Goal: Task Accomplishment & Management: Use online tool/utility

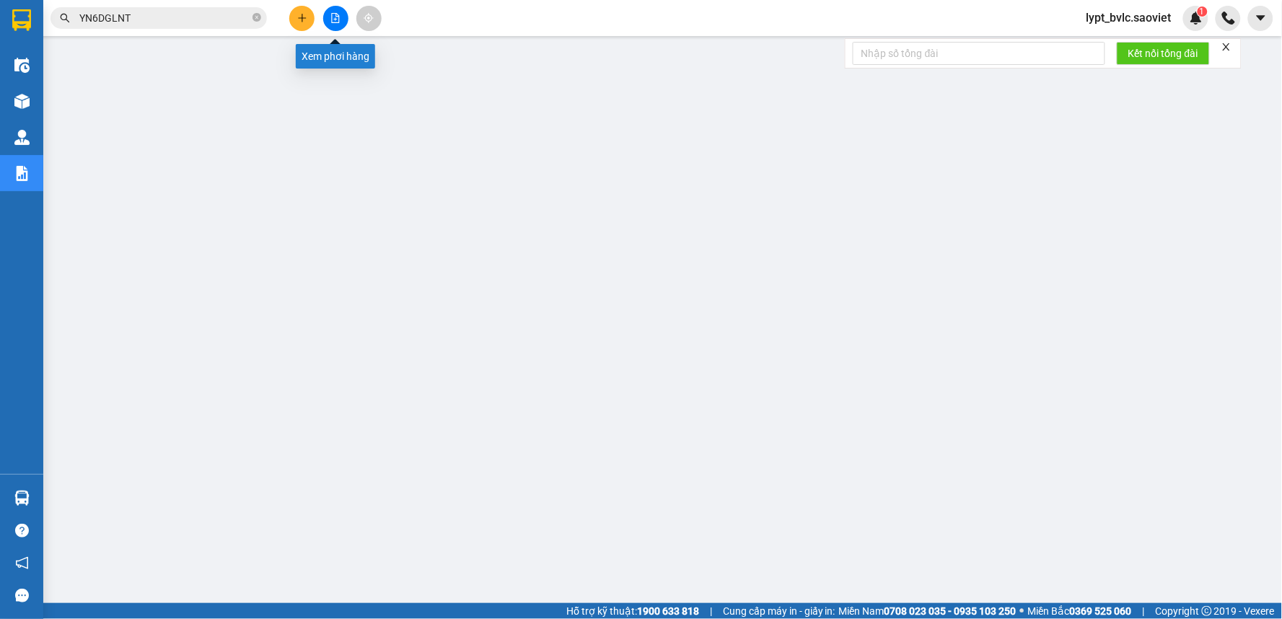
click at [325, 19] on button at bounding box center [335, 18] width 25 height 25
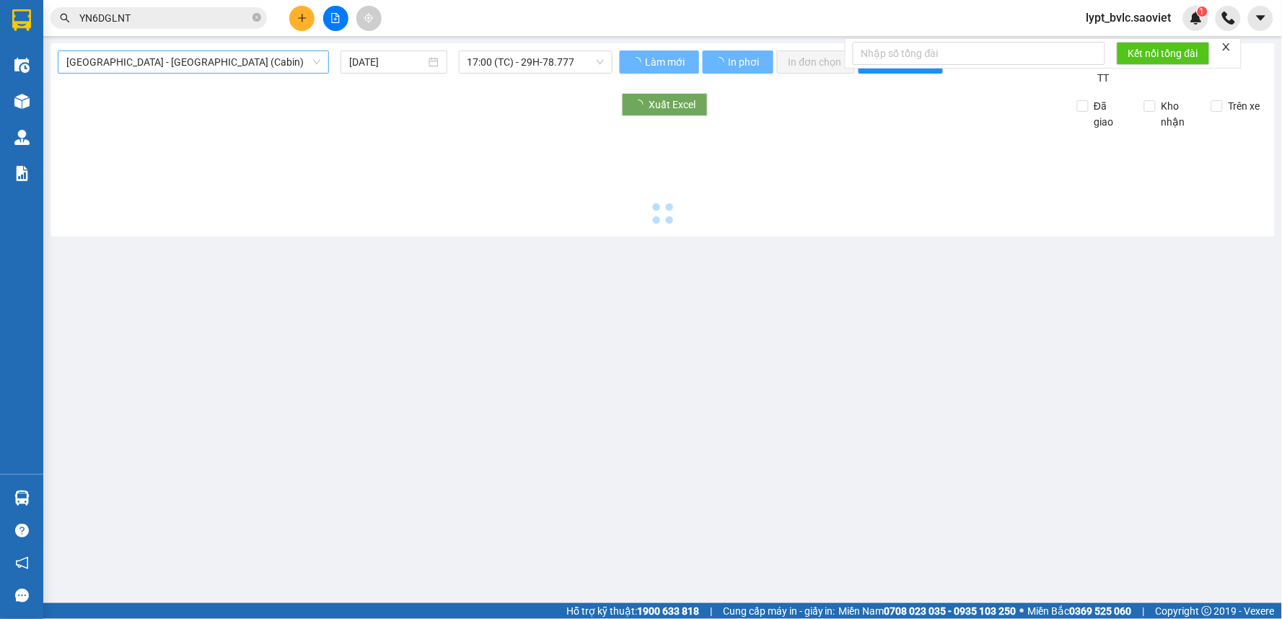
click at [146, 61] on span "[GEOGRAPHIC_DATA] - [GEOGRAPHIC_DATA] (Cabin)" at bounding box center [193, 62] width 254 height 22
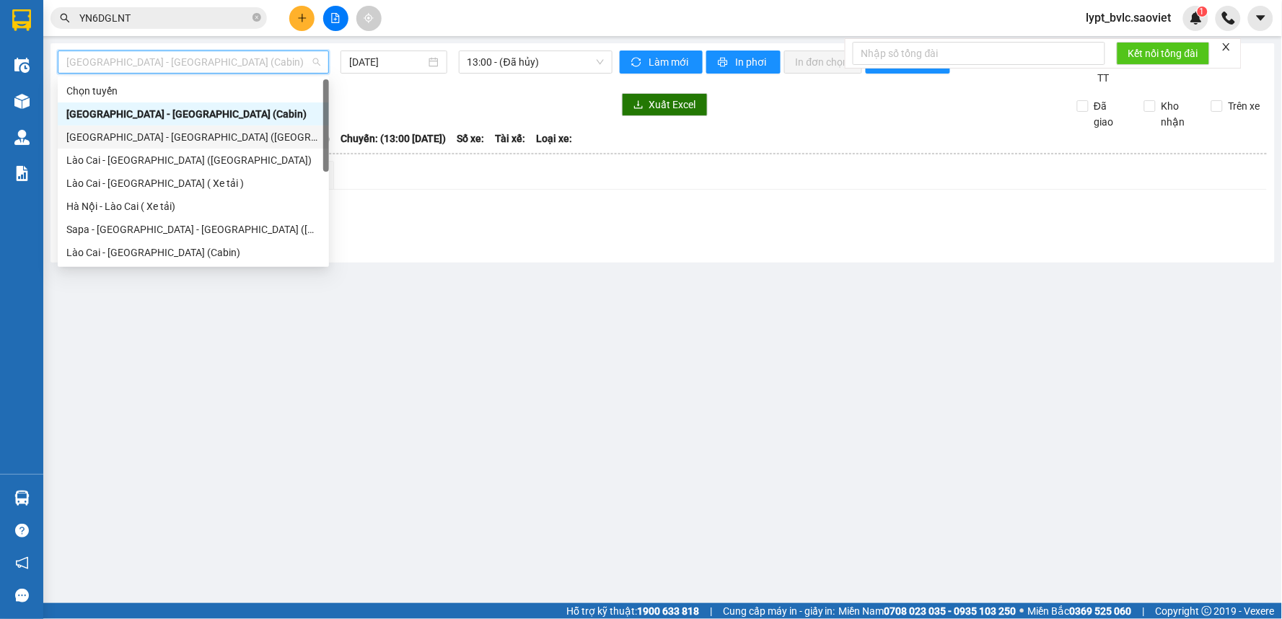
click at [161, 133] on div "[GEOGRAPHIC_DATA] - [GEOGRAPHIC_DATA] ([GEOGRAPHIC_DATA])" at bounding box center [193, 137] width 254 height 16
type input "[DATE]"
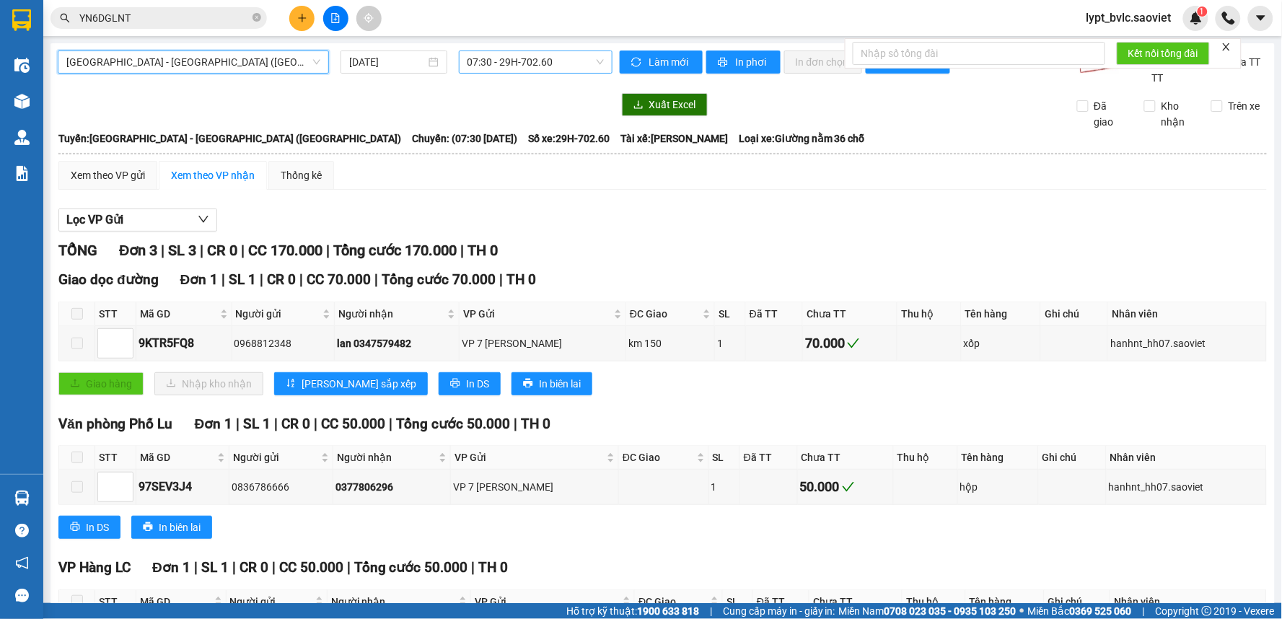
click at [526, 58] on span "07:30 - 29H-702.60" at bounding box center [535, 62] width 136 height 22
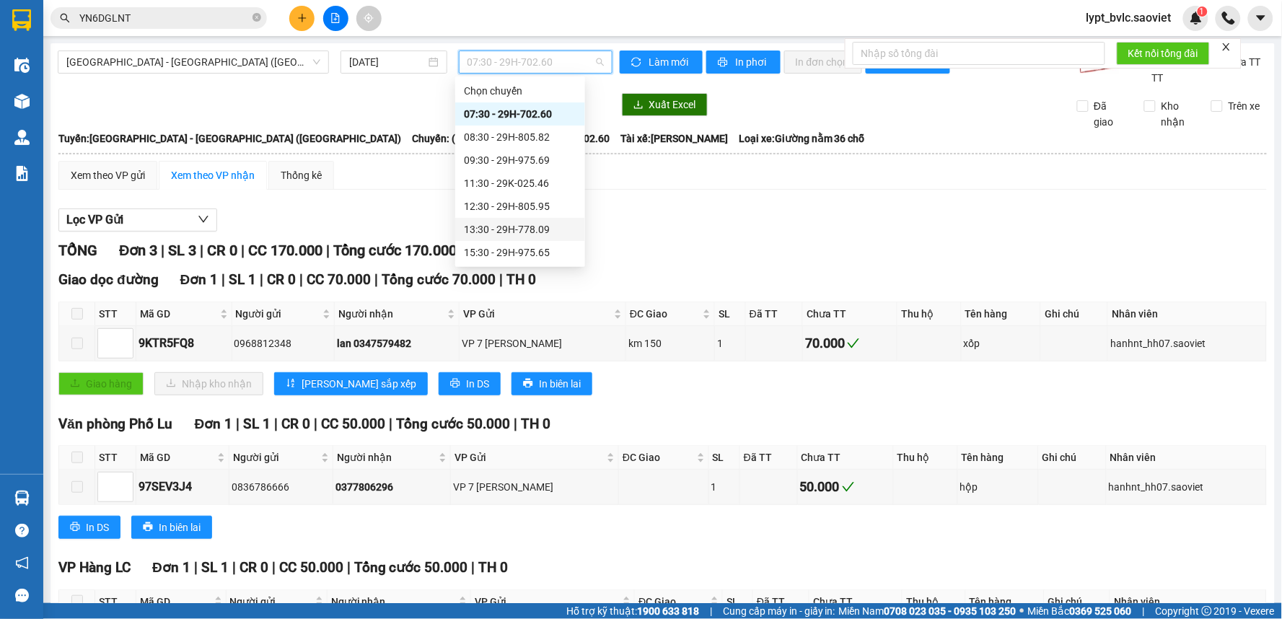
click at [508, 228] on div "13:30 - 29H-778.09" at bounding box center [520, 229] width 113 height 16
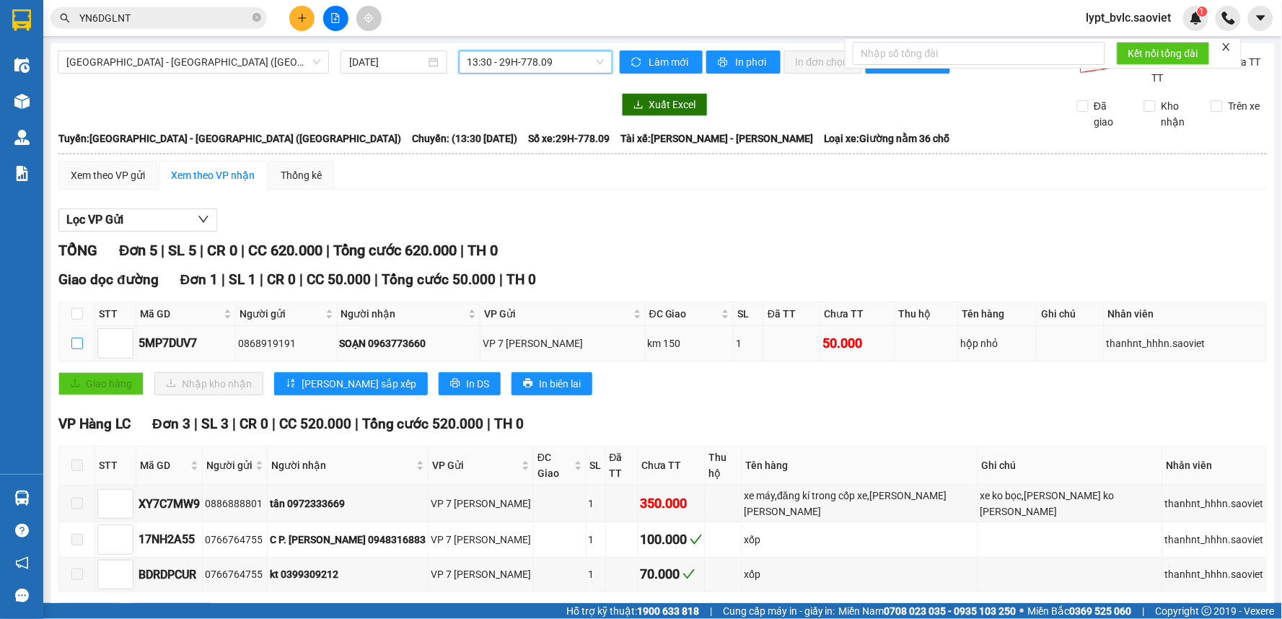
click at [78, 343] on input "checkbox" at bounding box center [77, 344] width 12 height 12
checkbox input "true"
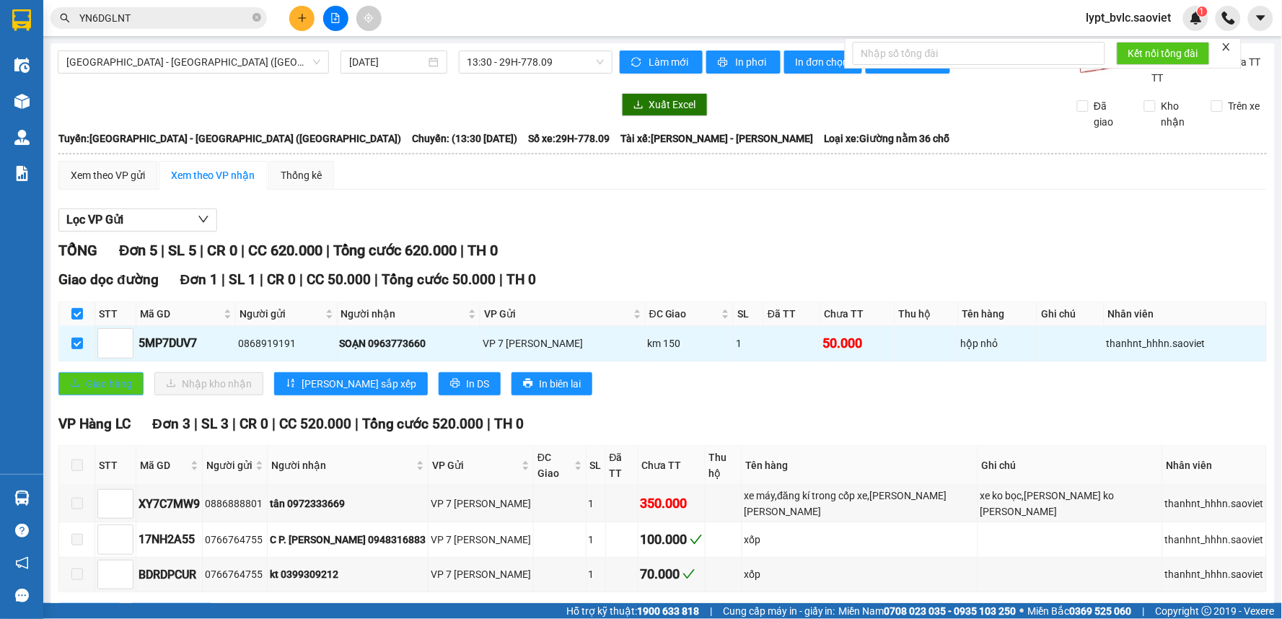
click at [77, 381] on icon "upload" at bounding box center [75, 383] width 10 height 10
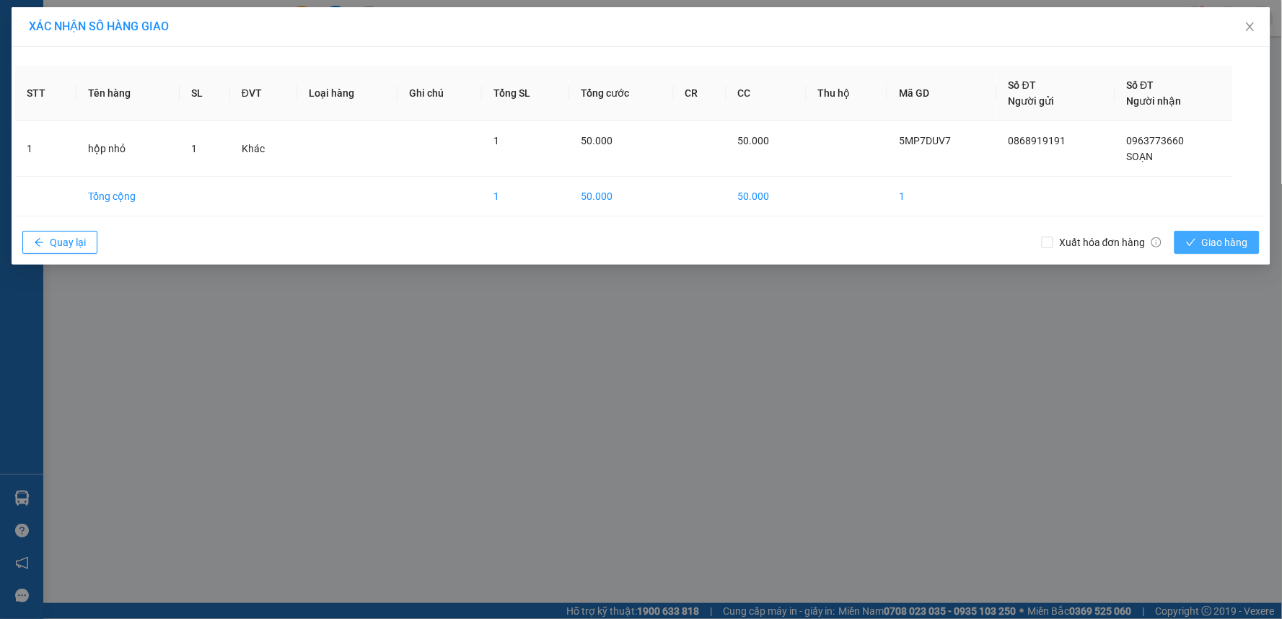
click at [1176, 236] on button "Giao hàng" at bounding box center [1216, 242] width 85 height 23
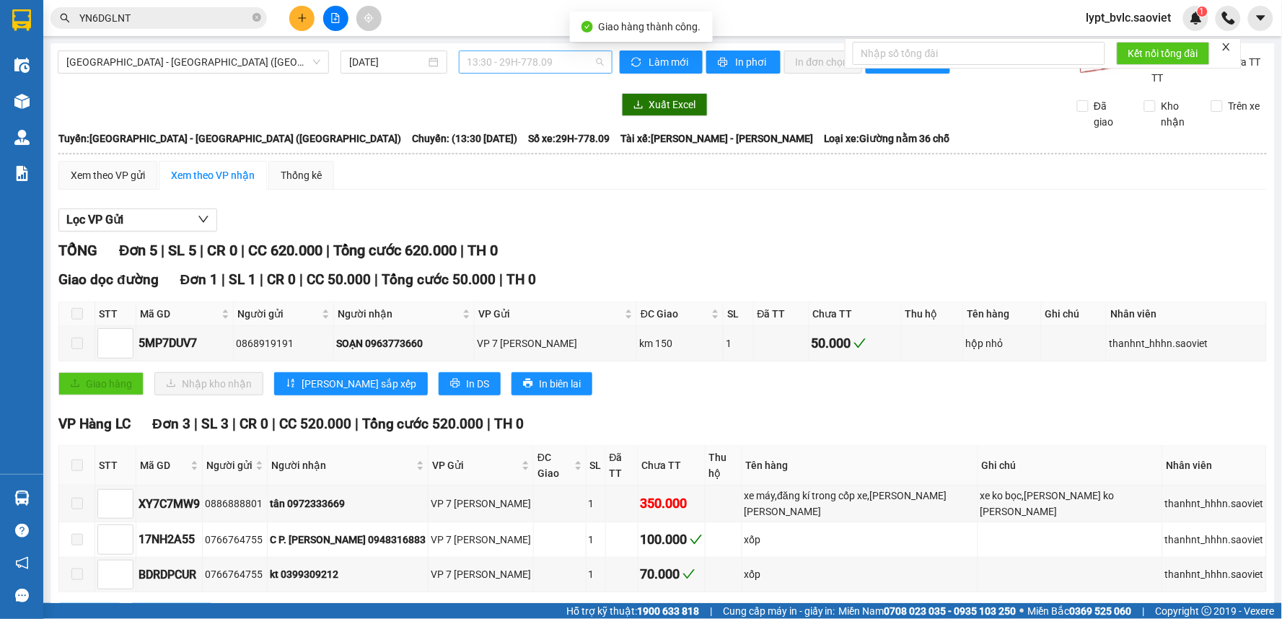
drag, startPoint x: 511, startPoint y: 53, endPoint x: 508, endPoint y: 62, distance: 9.1
click at [510, 53] on span "13:30 - 29H-778.09" at bounding box center [535, 62] width 136 height 22
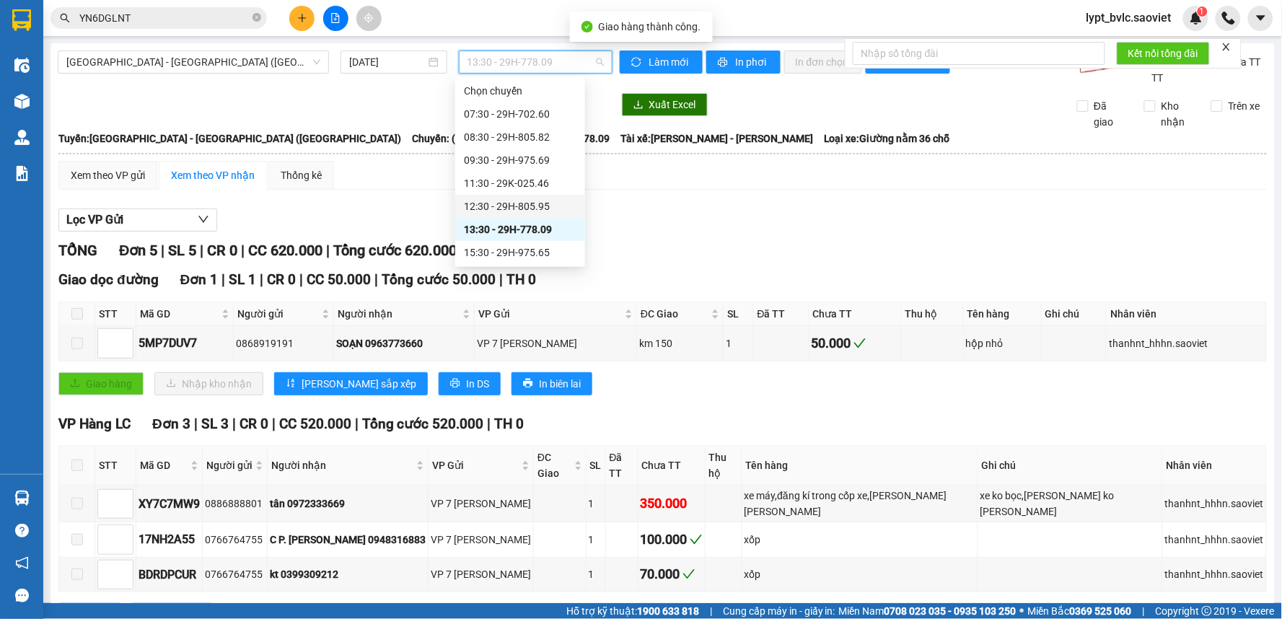
click at [492, 198] on div "12:30 - 29H-805.95" at bounding box center [520, 206] width 113 height 16
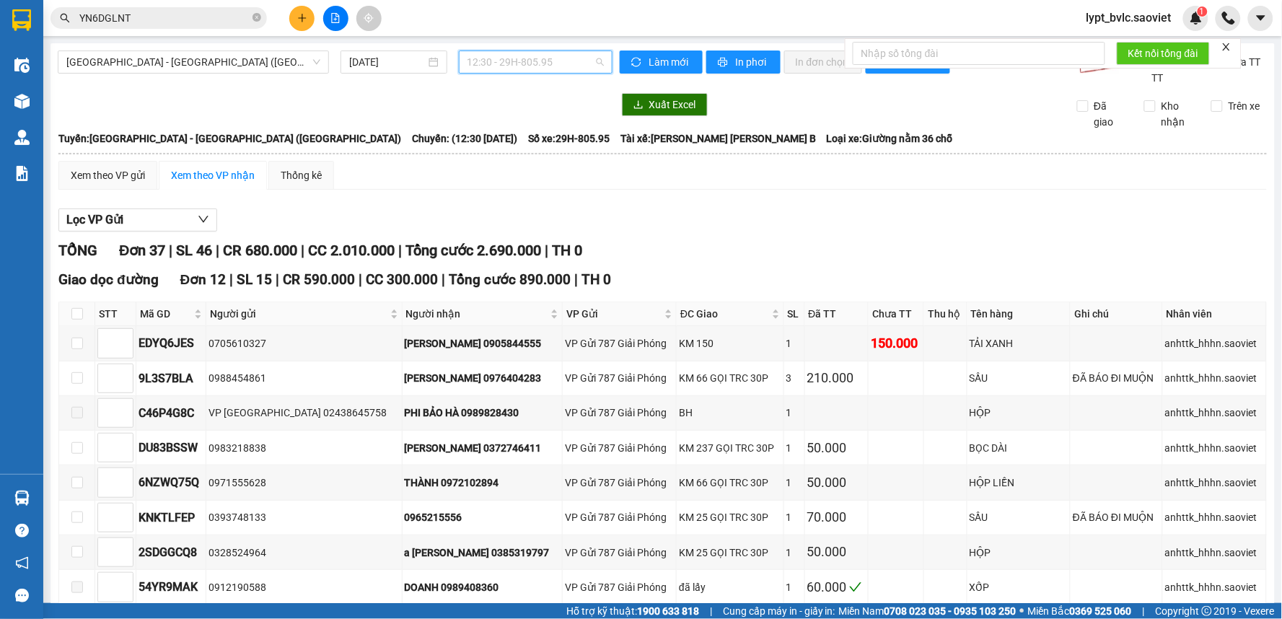
click at [515, 56] on span "12:30 - 29H-805.95" at bounding box center [535, 62] width 136 height 22
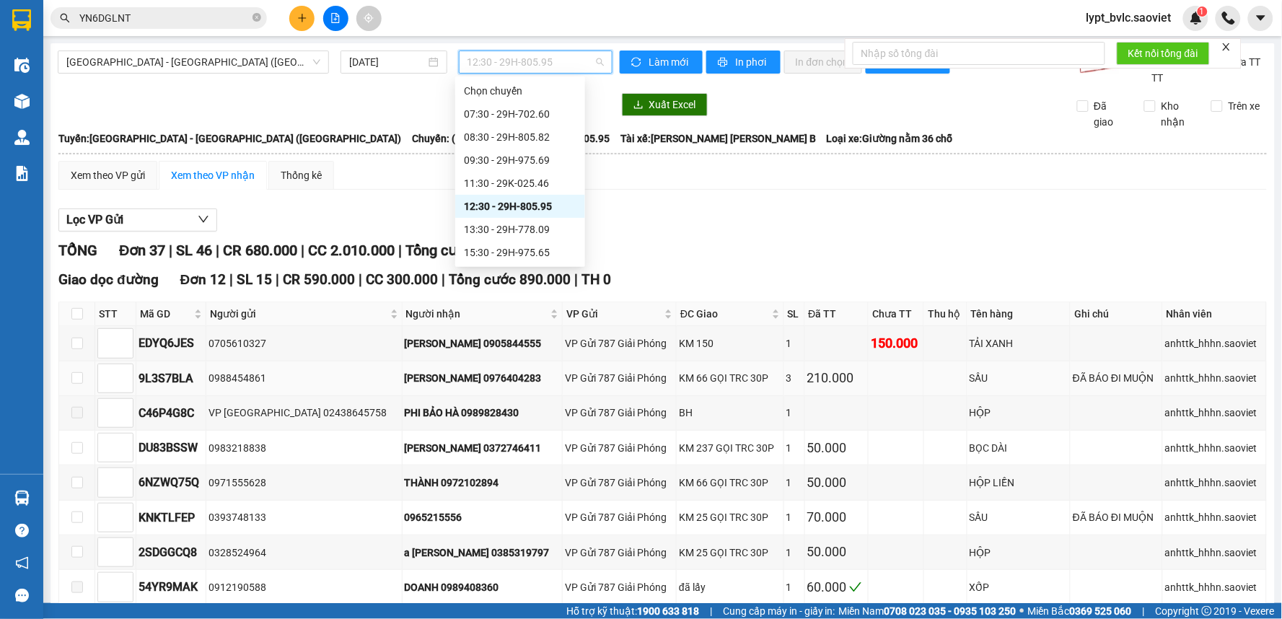
click at [563, 369] on td "VP Gửi 787 Giải Phóng" at bounding box center [620, 378] width 114 height 35
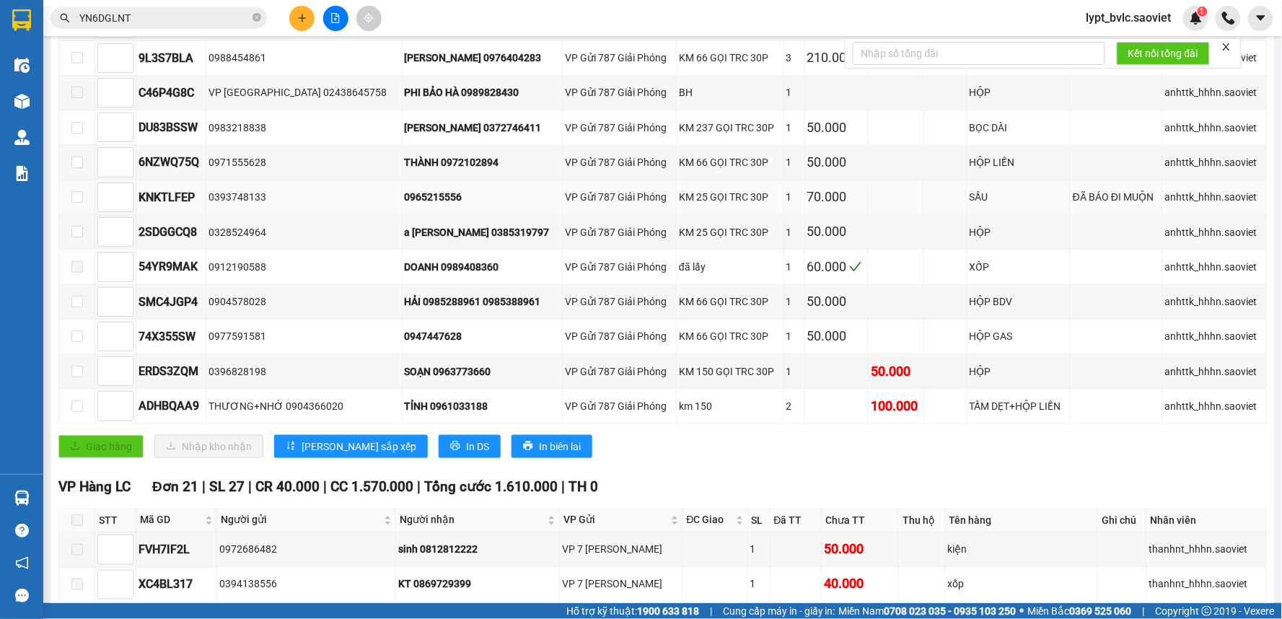
scroll to position [160, 0]
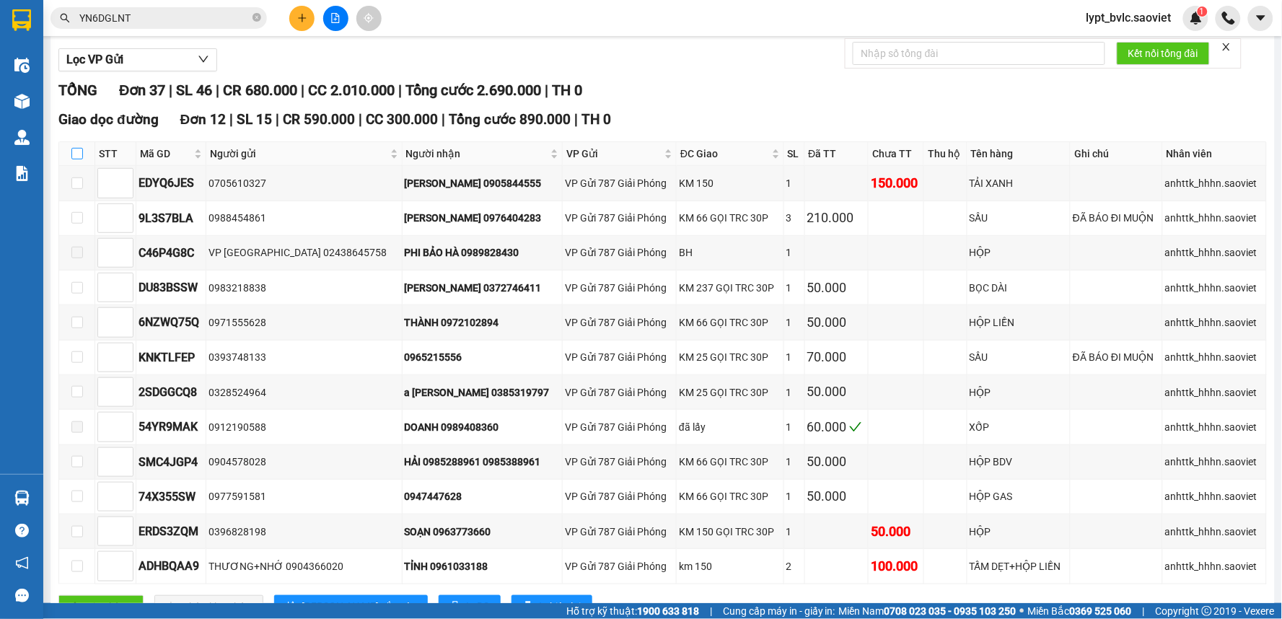
click at [71, 149] on input "checkbox" at bounding box center [77, 154] width 12 height 12
checkbox input "true"
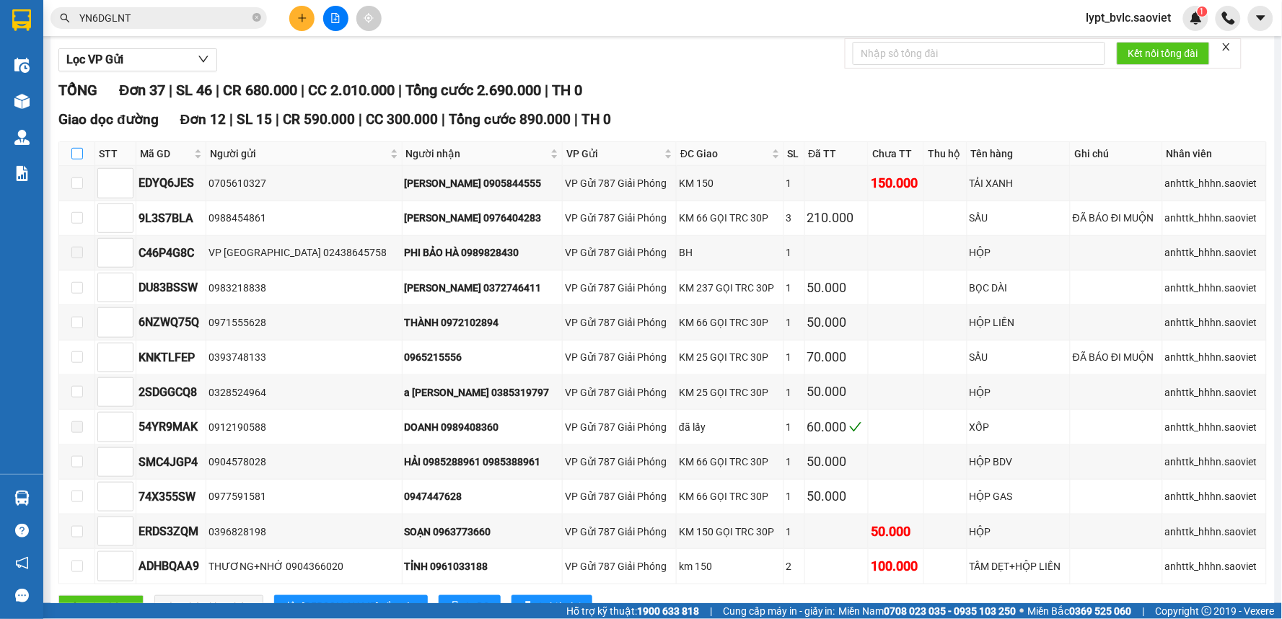
checkbox input "true"
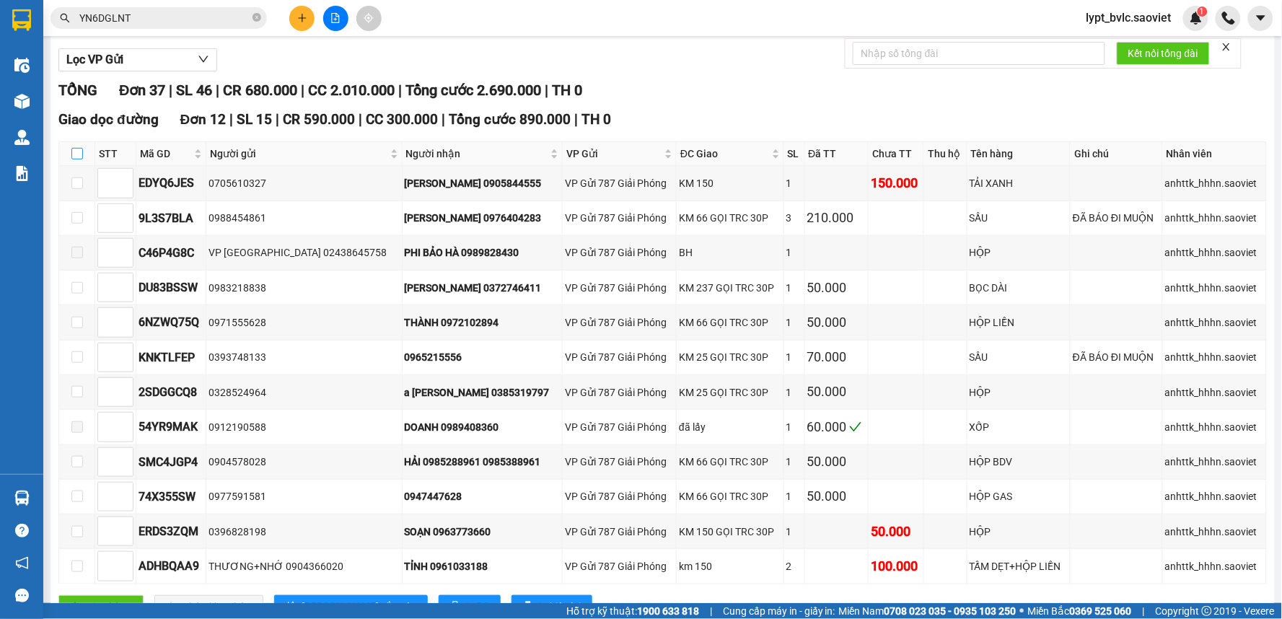
checkbox input "true"
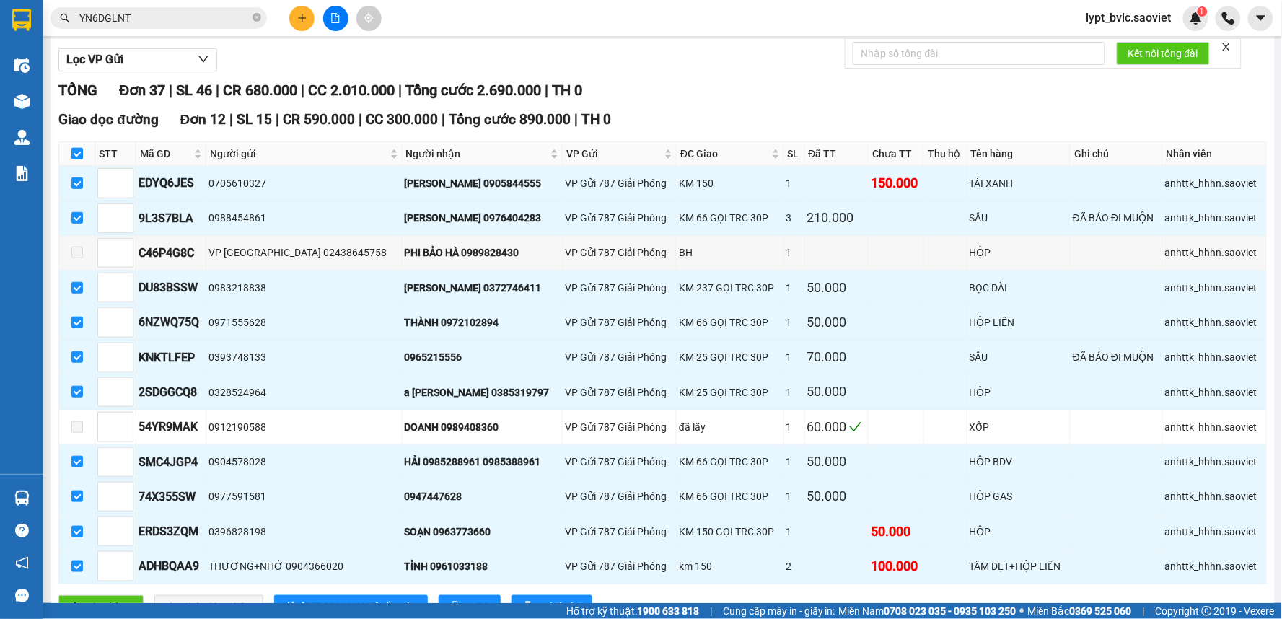
click at [71, 149] on input "checkbox" at bounding box center [77, 154] width 12 height 12
checkbox input "false"
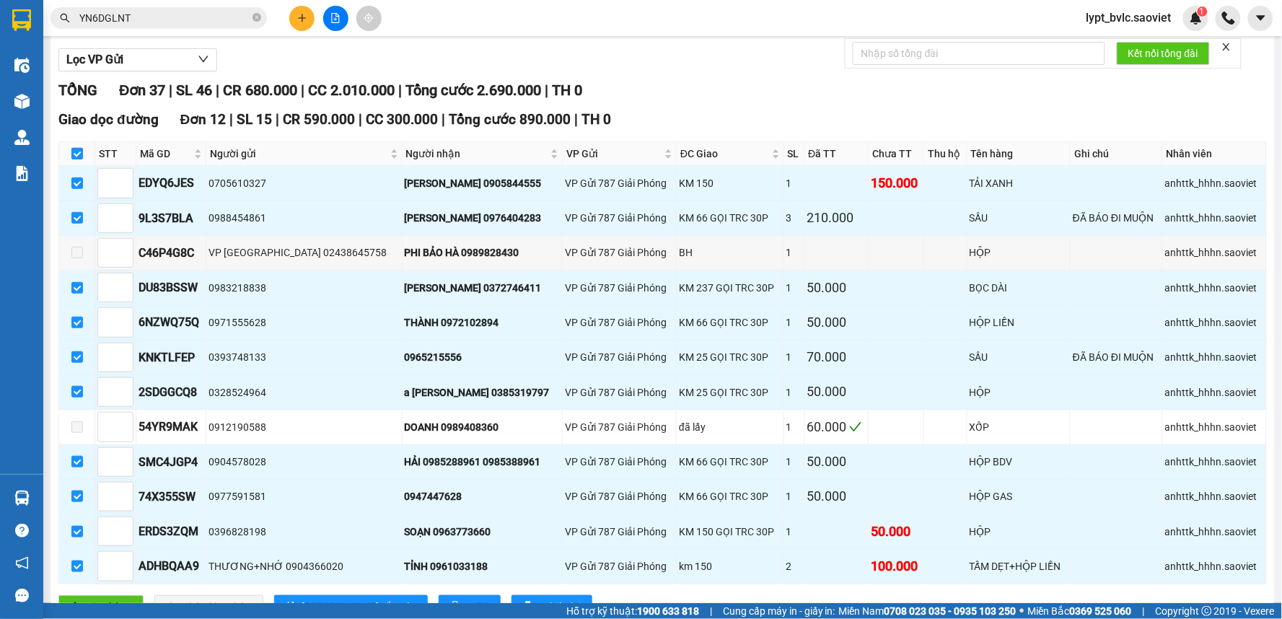
checkbox input "false"
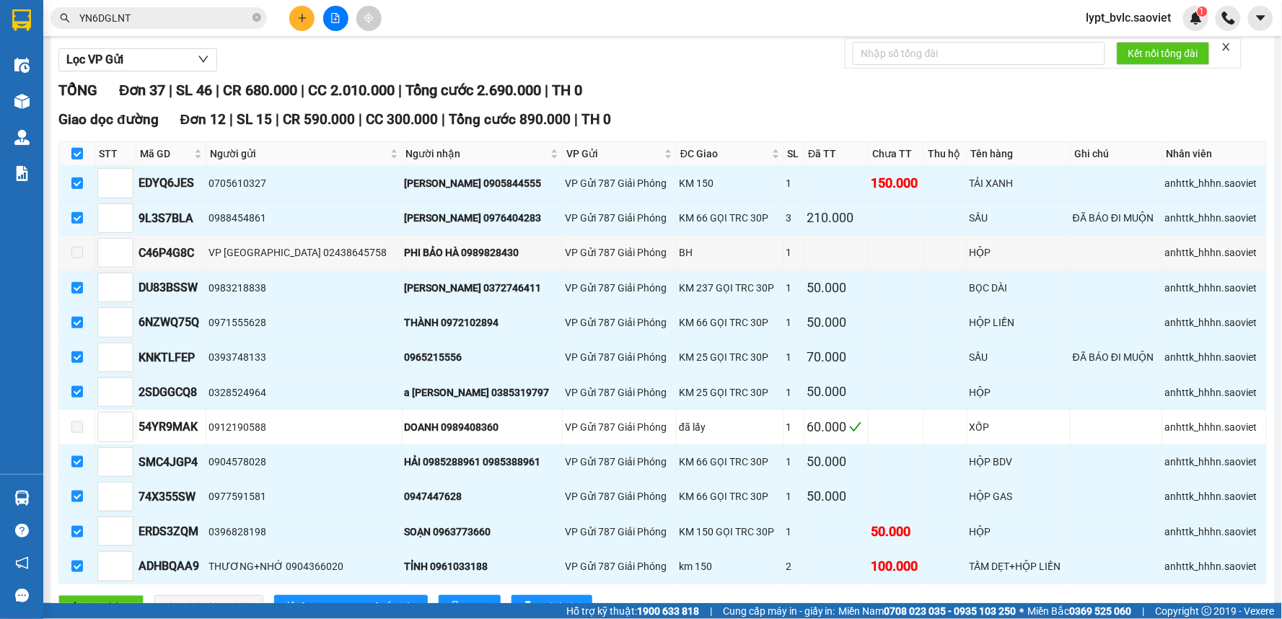
checkbox input "false"
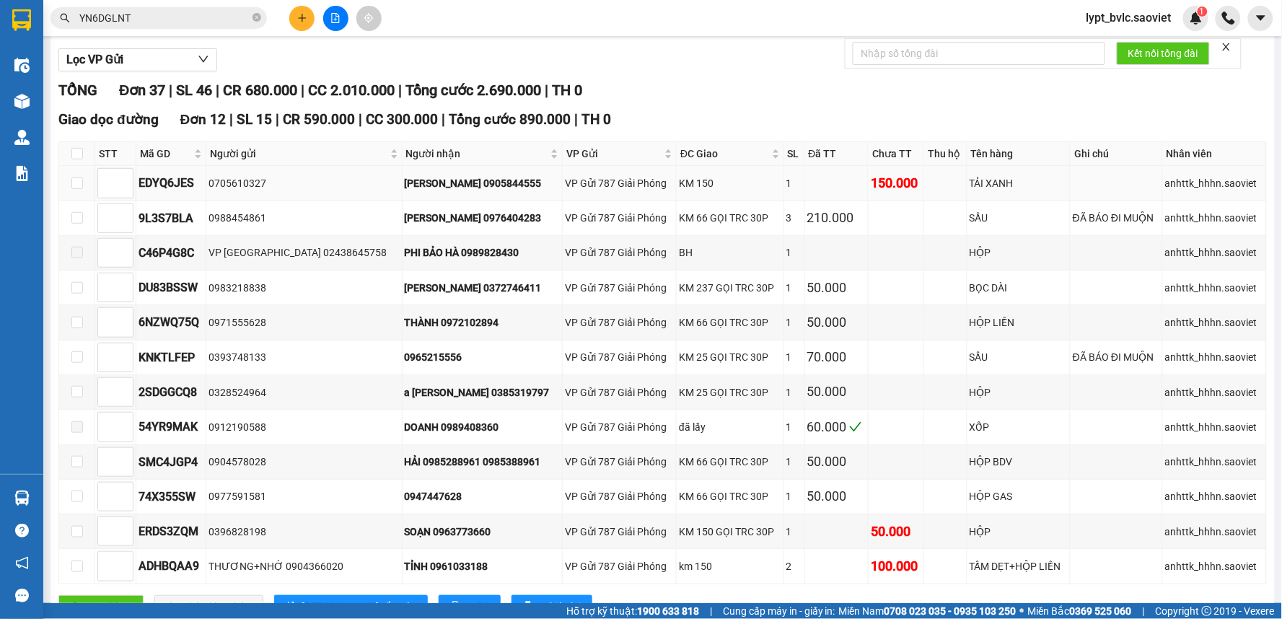
click at [83, 190] on td at bounding box center [77, 183] width 36 height 35
drag, startPoint x: 79, startPoint y: 180, endPoint x: 95, endPoint y: 199, distance: 24.6
click at [78, 180] on input "checkbox" at bounding box center [77, 183] width 12 height 12
checkbox input "true"
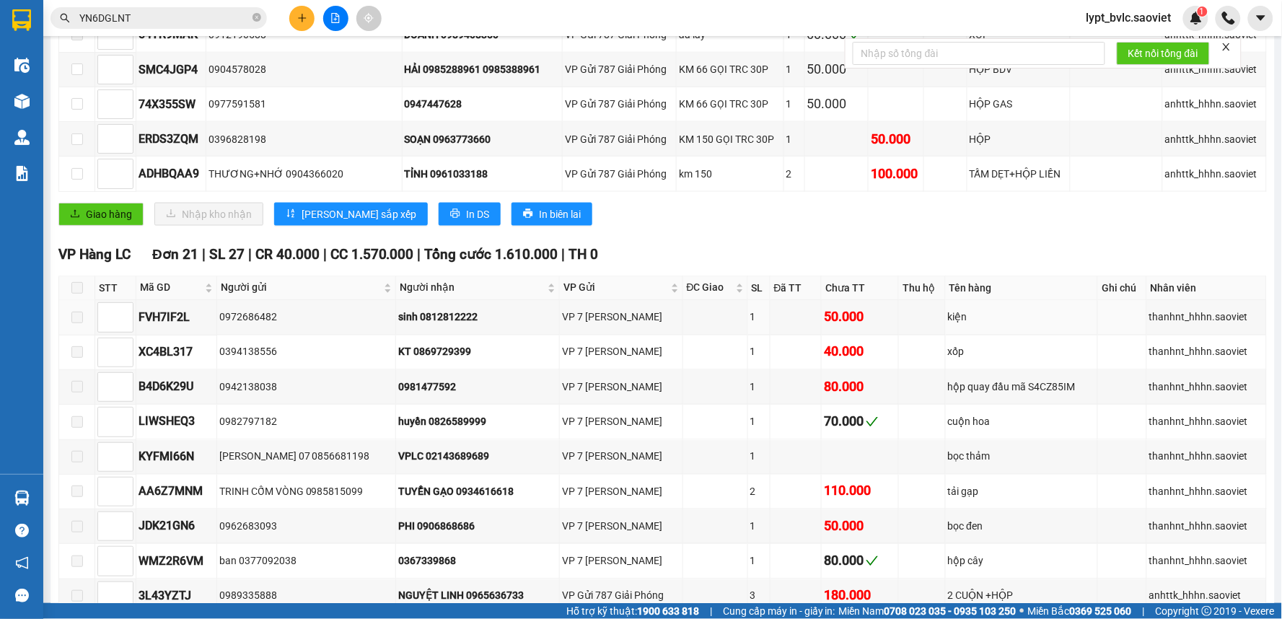
scroll to position [560, 0]
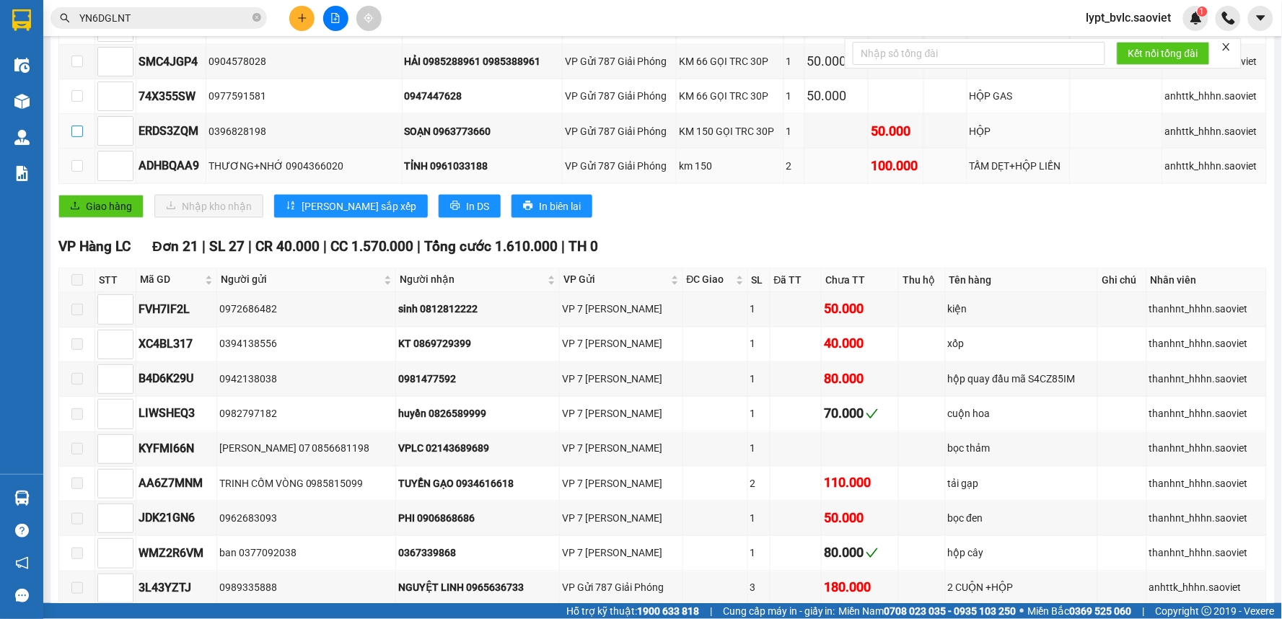
drag, startPoint x: 81, startPoint y: 136, endPoint x: 79, endPoint y: 159, distance: 23.2
click at [81, 136] on input "checkbox" at bounding box center [77, 131] width 12 height 12
checkbox input "true"
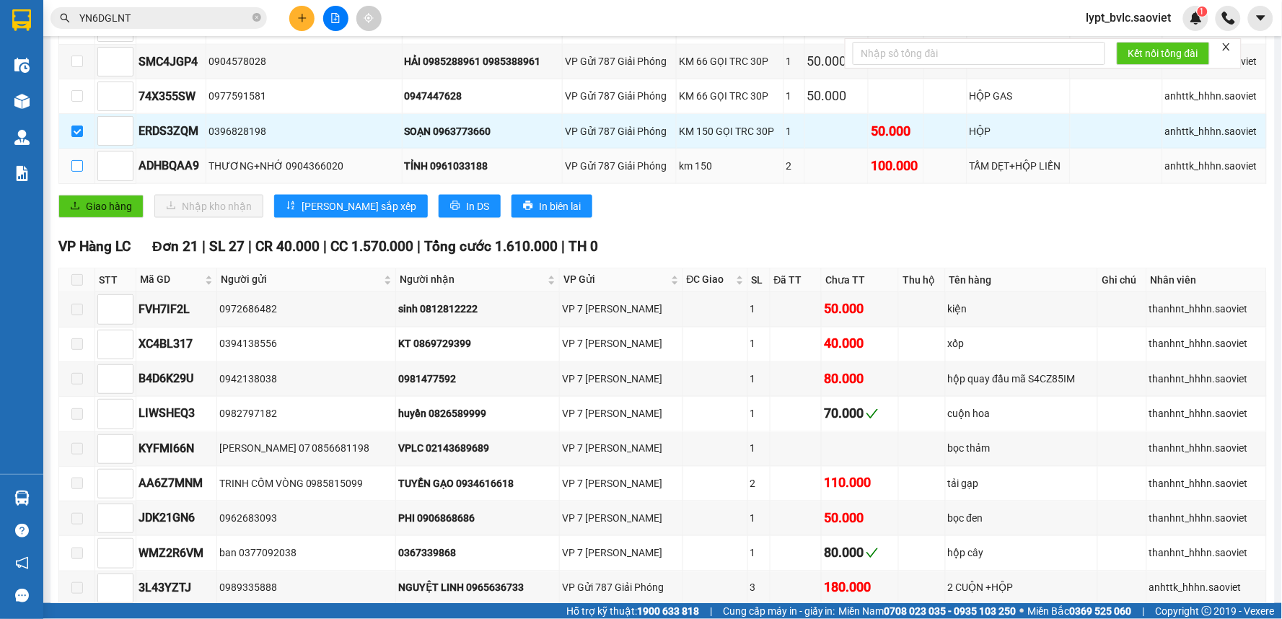
click at [79, 169] on input "checkbox" at bounding box center [77, 166] width 12 height 12
checkbox input "true"
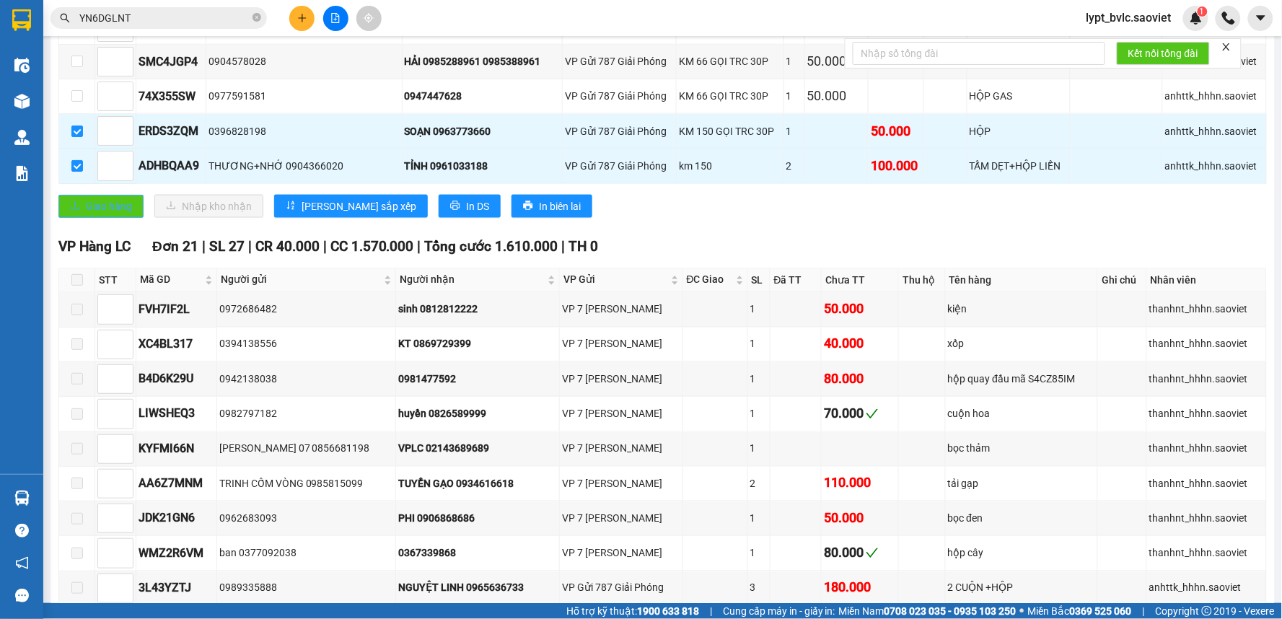
click at [102, 211] on span "Giao hàng" at bounding box center [109, 206] width 46 height 16
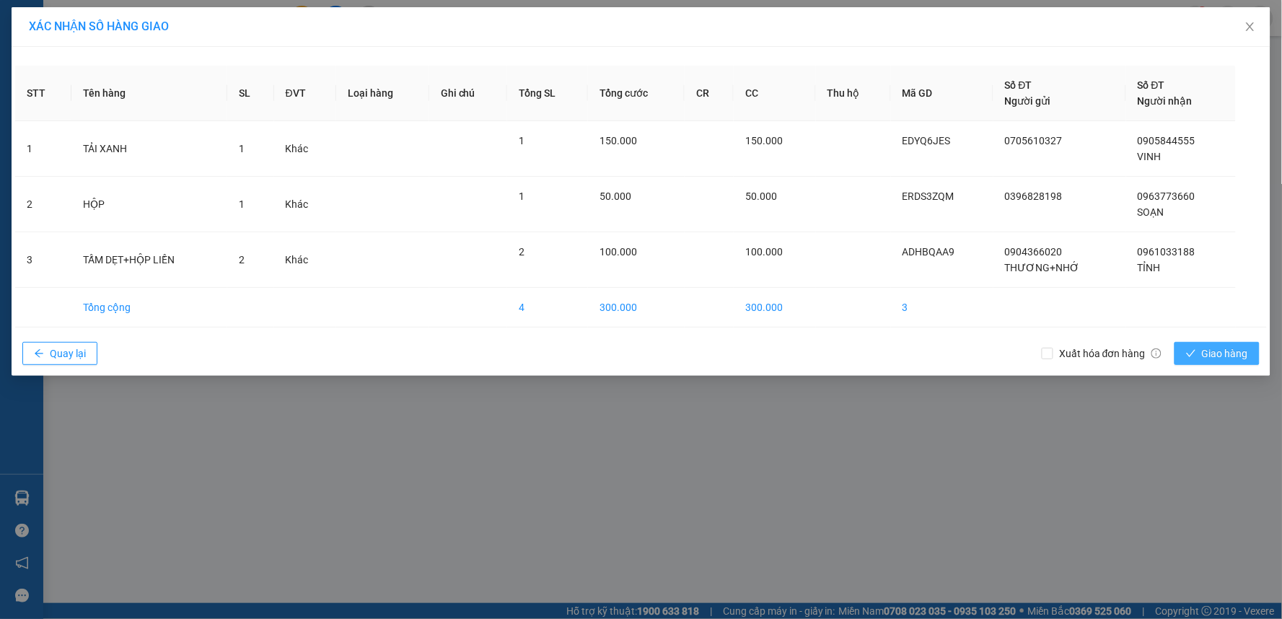
drag, startPoint x: 1204, startPoint y: 349, endPoint x: 1178, endPoint y: 349, distance: 26.7
click at [1202, 349] on span "Giao hàng" at bounding box center [1225, 353] width 46 height 16
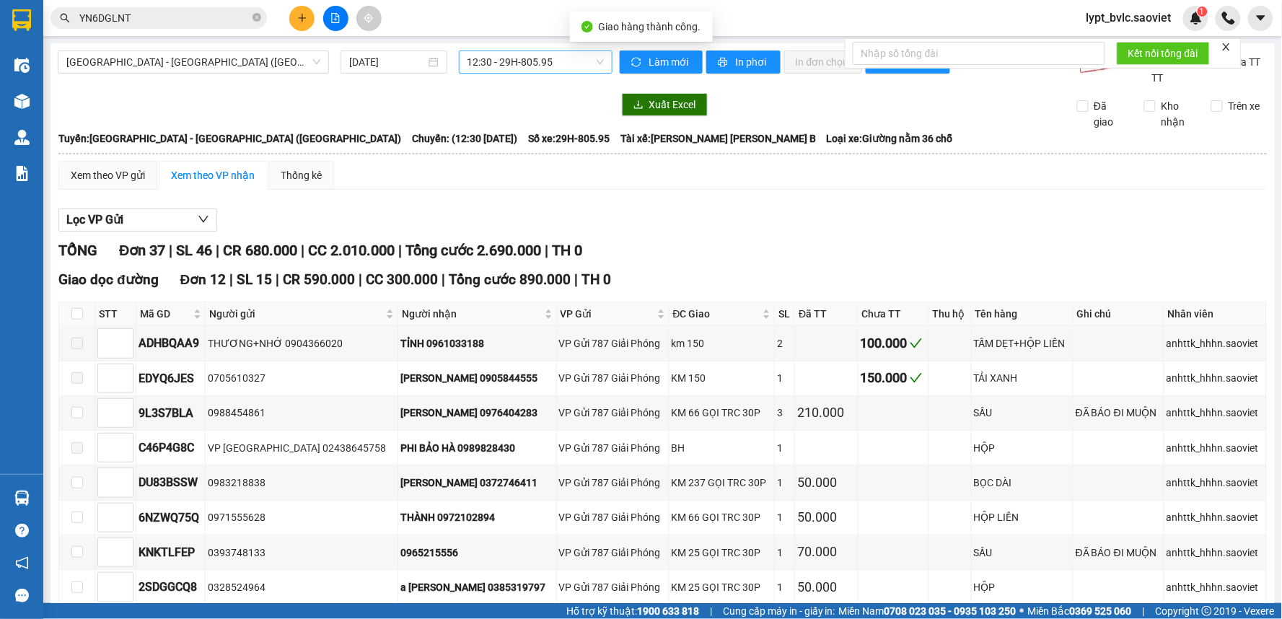
click at [534, 62] on span "12:30 - 29H-805.95" at bounding box center [535, 62] width 136 height 22
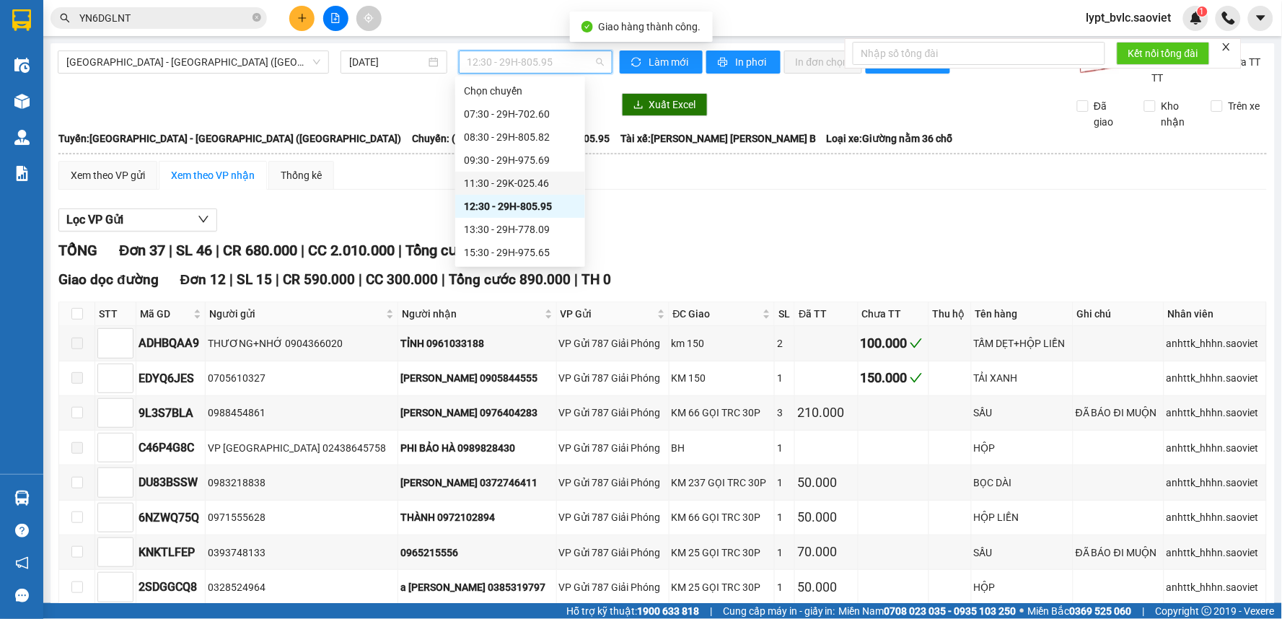
click at [515, 182] on div "11:30 - 29K-025.46" at bounding box center [520, 183] width 113 height 16
